Goal: Contribute content: Add original content to the website for others to see

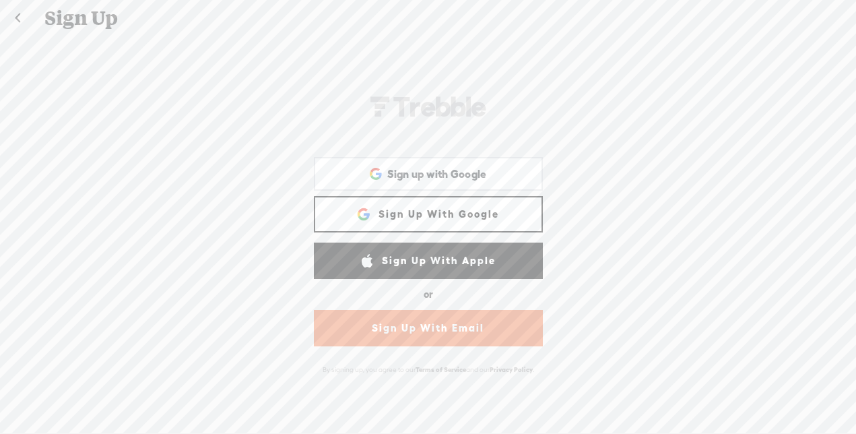
click at [457, 216] on link "Sign Up With Google" at bounding box center [428, 214] width 229 height 36
click at [490, 181] on div "Sign up with Google Sign up with Google. Opens in new tab" at bounding box center [428, 173] width 210 height 31
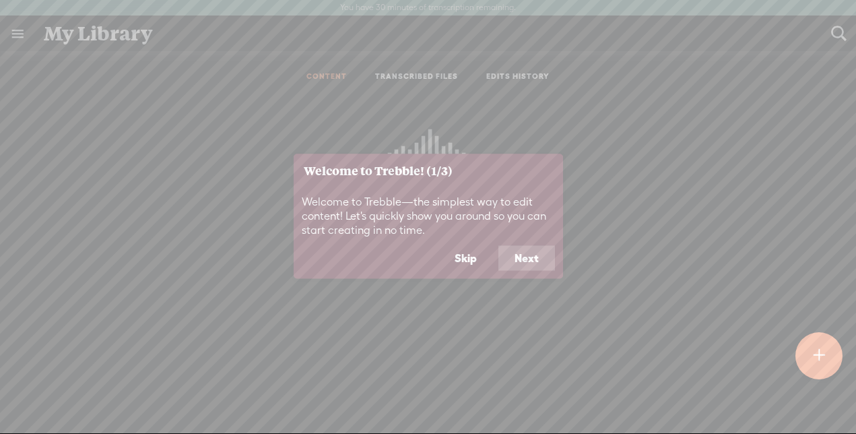
click at [526, 261] on button "Next" at bounding box center [526, 258] width 57 height 26
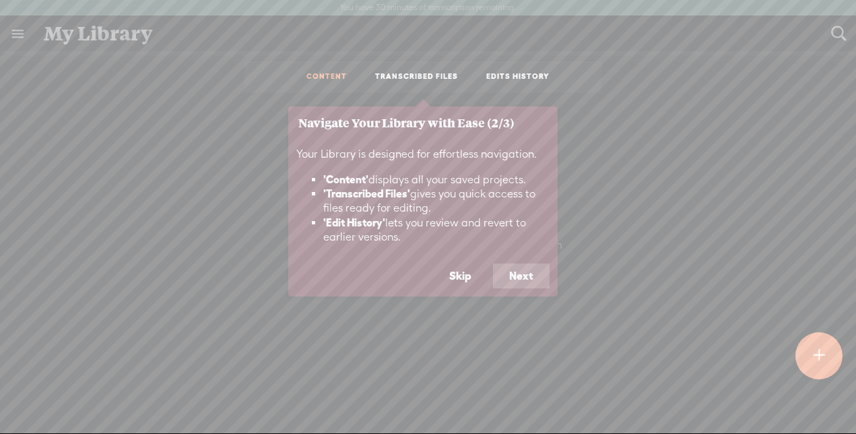
click at [527, 280] on button "Next" at bounding box center [521, 276] width 57 height 26
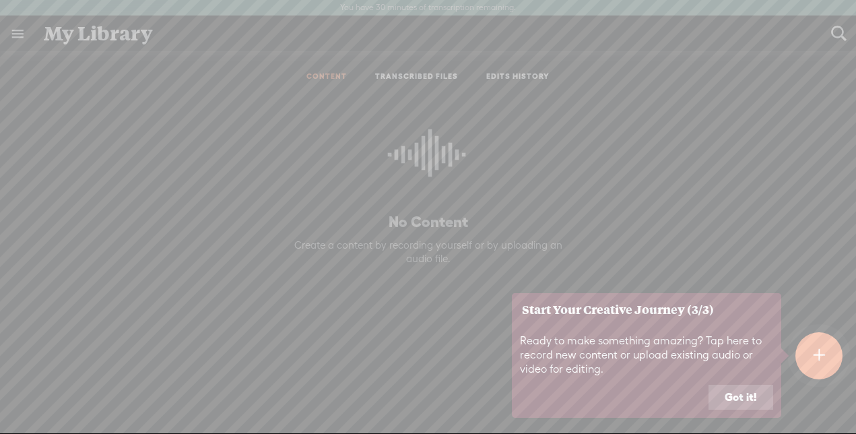
click at [757, 399] on button "Got it!" at bounding box center [741, 398] width 65 height 26
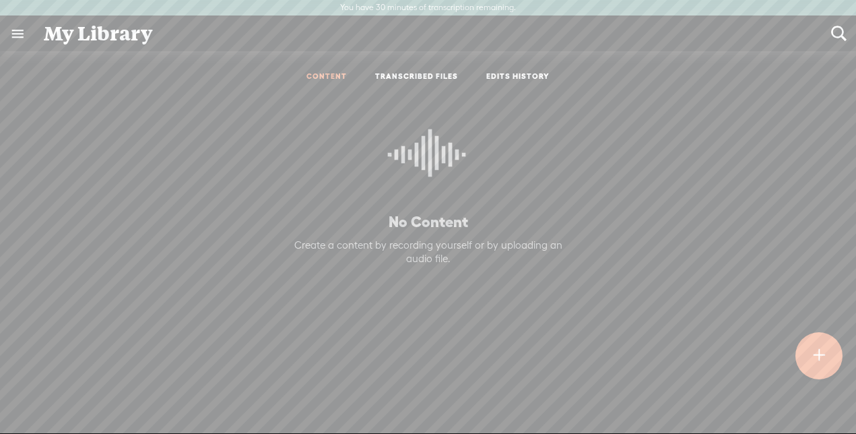
click at [815, 360] on t at bounding box center [819, 355] width 12 height 31
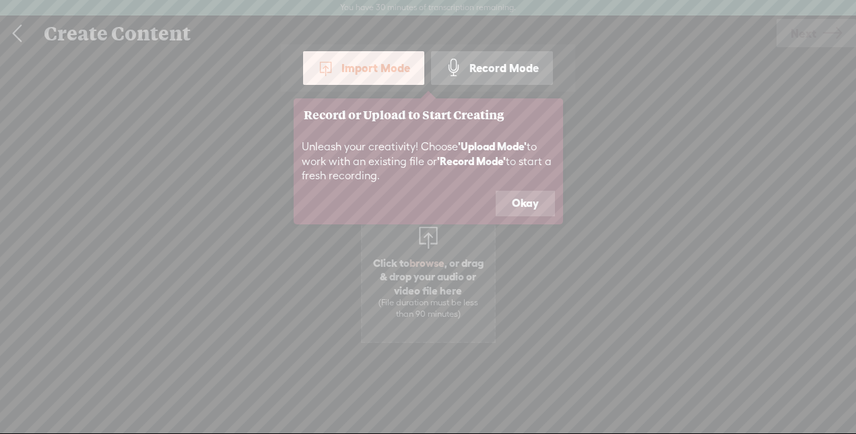
click at [523, 203] on button "Okay" at bounding box center [525, 204] width 59 height 26
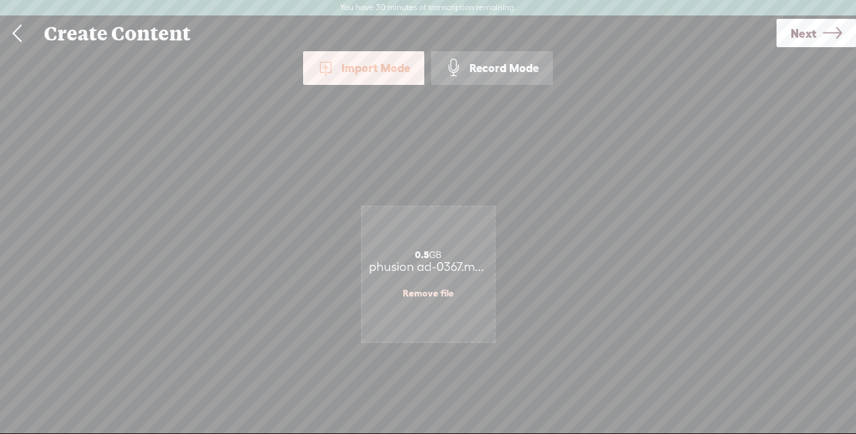
click at [833, 32] on icon at bounding box center [832, 33] width 19 height 34
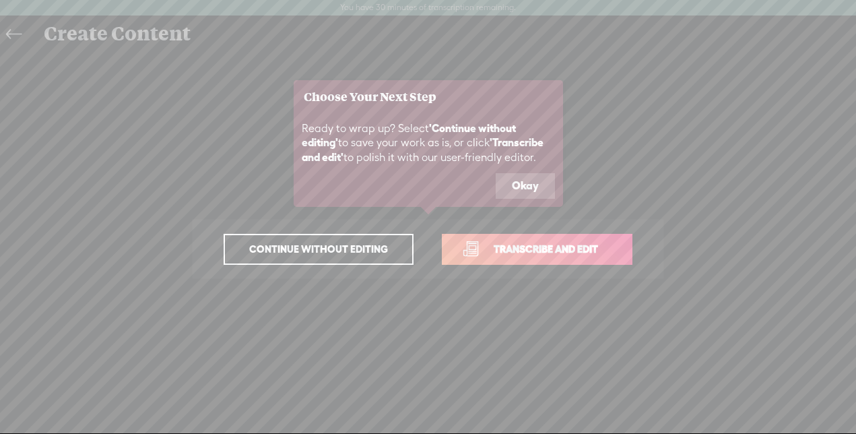
click at [513, 247] on span "Transcribe and edit" at bounding box center [546, 248] width 133 height 15
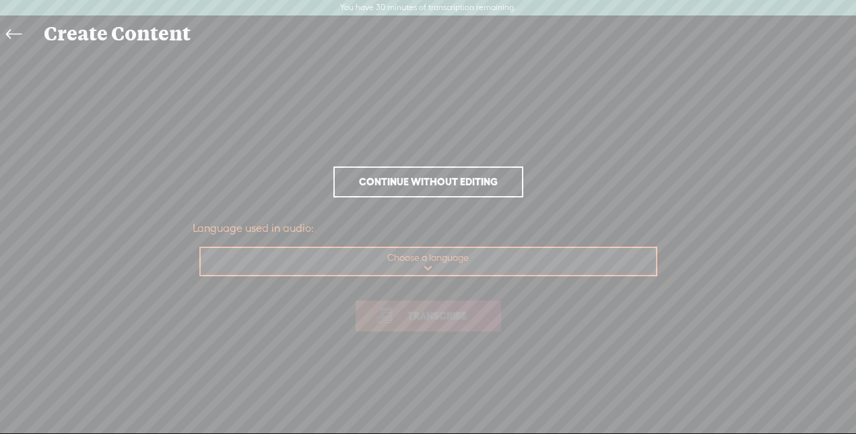
click at [476, 275] on div "Choose a language Choose a language Afrikaans Albanian Amharic Arabic, Gulf Ara…" at bounding box center [428, 261] width 458 height 29
click at [395, 260] on select "Choose a language Afrikaans Albanian Amharic Arabic, Gulf Arabic, Modern Standa…" at bounding box center [429, 262] width 457 height 28
select select "en-US"
click at [201, 248] on select "Choose a language Afrikaans Albanian Amharic Arabic, Gulf Arabic, Modern Standa…" at bounding box center [429, 262] width 457 height 28
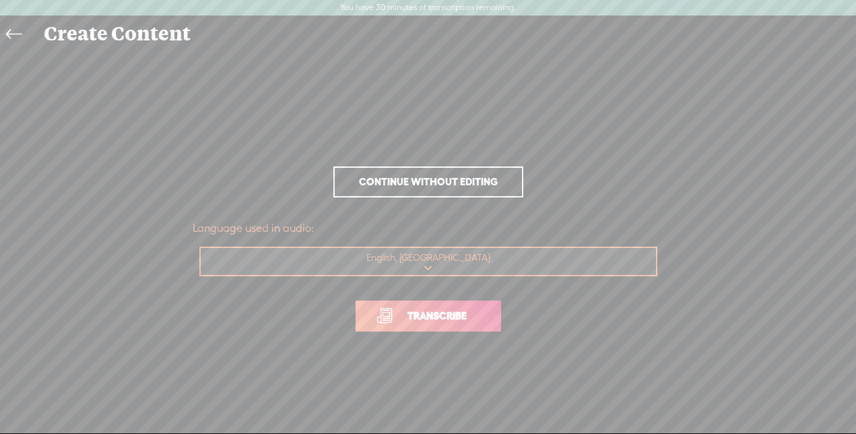
click at [414, 308] on span "Transcribe" at bounding box center [437, 315] width 88 height 15
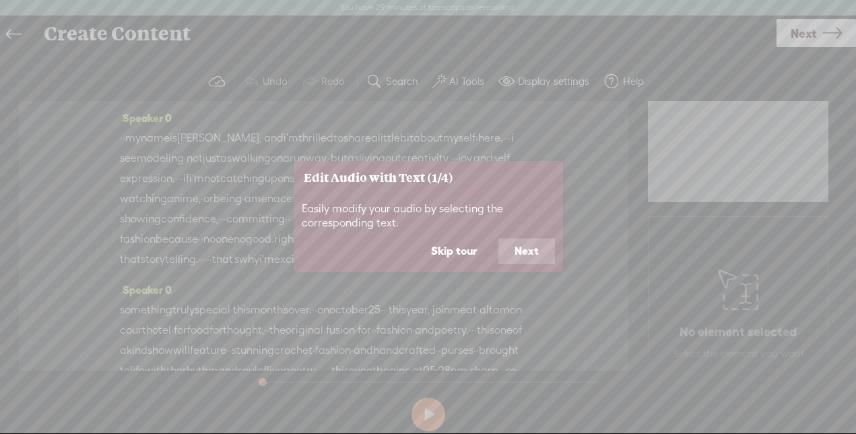
click at [528, 248] on button "Next" at bounding box center [526, 251] width 57 height 26
